Goal: Transaction & Acquisition: Download file/media

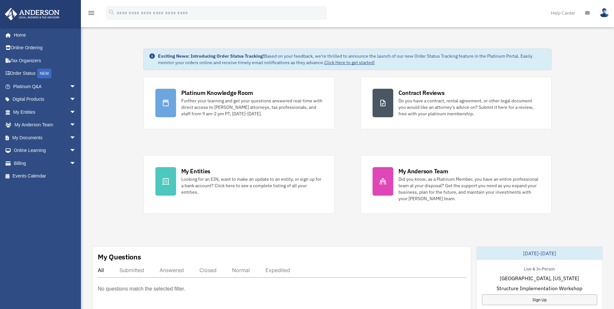
click at [589, 11] on icon at bounding box center [588, 13] width 5 height 5
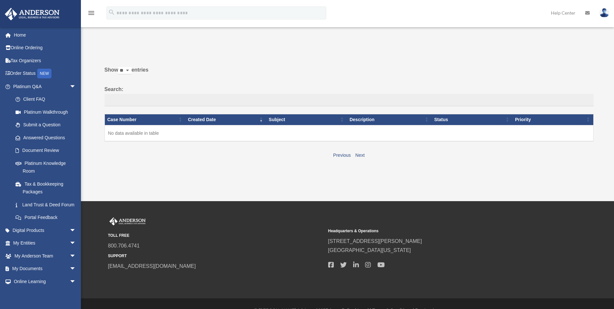
click at [588, 13] on icon at bounding box center [588, 13] width 5 height 5
click at [43, 237] on link "Digital Products arrow_drop_down" at bounding box center [45, 230] width 81 height 13
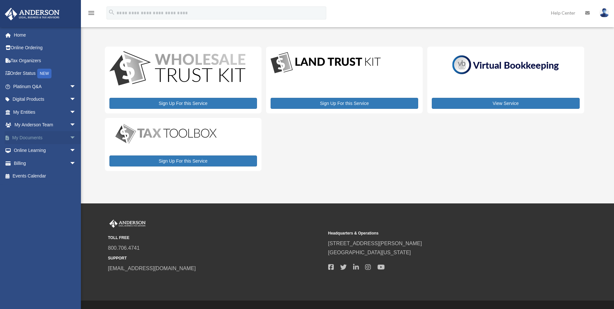
click at [70, 136] on span "arrow_drop_down" at bounding box center [76, 137] width 13 height 13
click at [34, 150] on link "Box" at bounding box center [47, 150] width 77 height 13
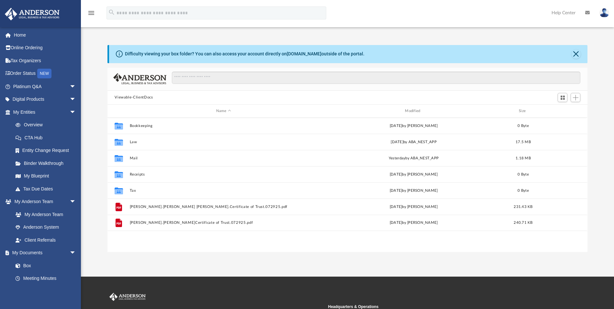
scroll to position [143, 475]
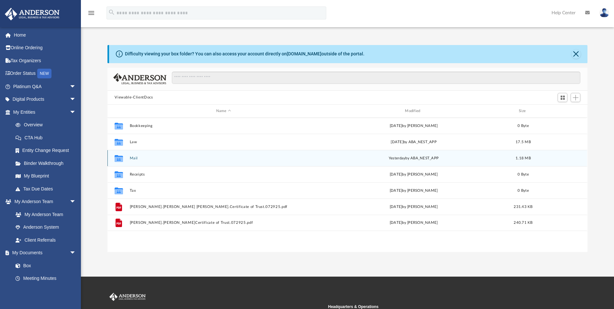
click at [130, 156] on button "Mail" at bounding box center [224, 158] width 188 height 4
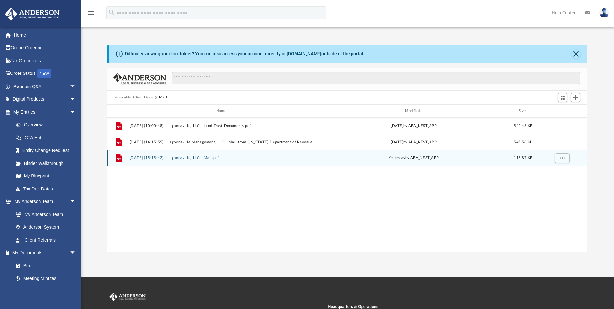
click at [117, 157] on icon "grid" at bounding box center [119, 158] width 6 height 8
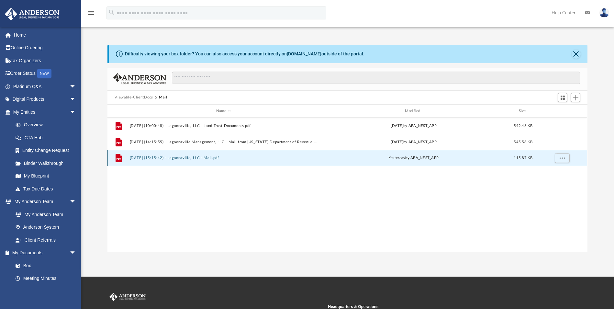
click at [118, 157] on icon "grid" at bounding box center [119, 158] width 6 height 8
click at [196, 157] on button "[DATE] (15:15:42) - Lagoonaville, LLC - Mail.pdf" at bounding box center [224, 158] width 188 height 4
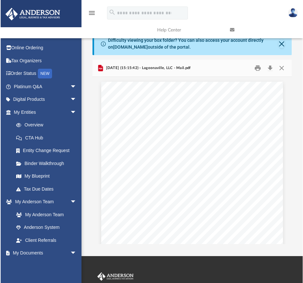
scroll to position [143, 196]
